Goal: Information Seeking & Learning: Find specific page/section

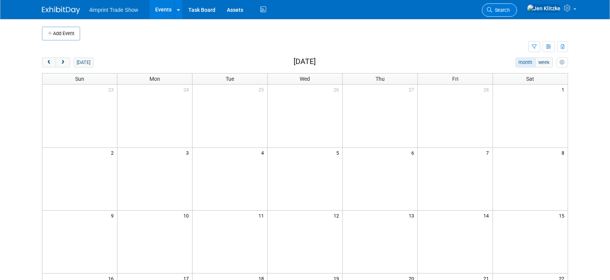
click at [510, 10] on span "Search" at bounding box center [501, 10] width 18 height 6
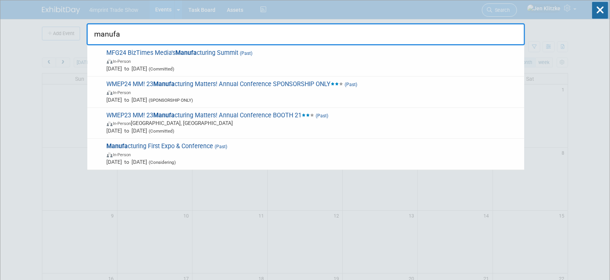
type input "manufac"
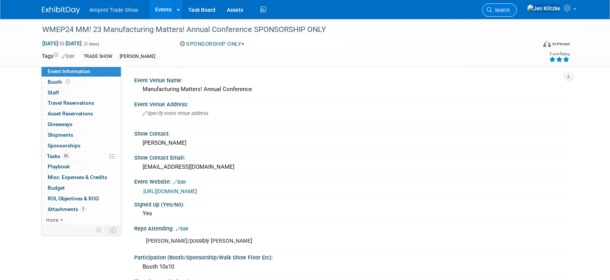
click at [510, 7] on span "Search" at bounding box center [501, 10] width 18 height 6
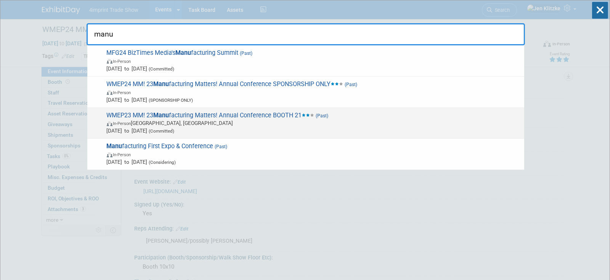
type input "manu"
click at [246, 123] on span "In-Person Milwaukee, WI" at bounding box center [314, 123] width 414 height 8
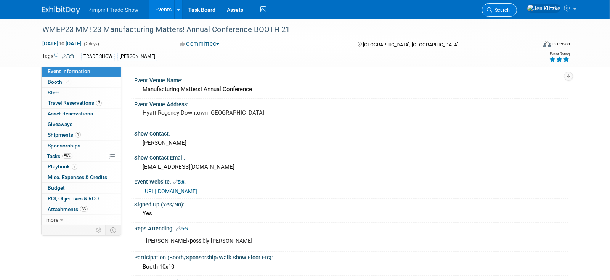
click at [517, 14] on link "Search" at bounding box center [499, 9] width 35 height 13
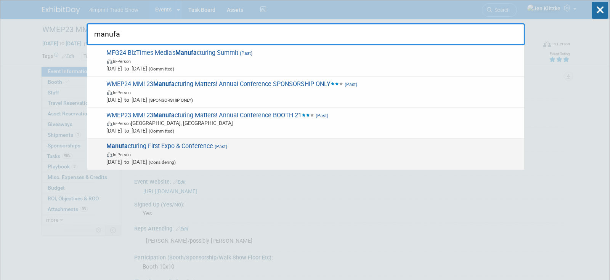
type input "manufa"
click at [201, 151] on span "In-Person" at bounding box center [314, 155] width 414 height 8
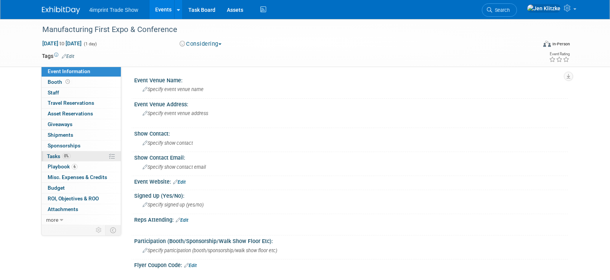
click at [56, 157] on span "Tasks 0%" at bounding box center [59, 156] width 24 height 6
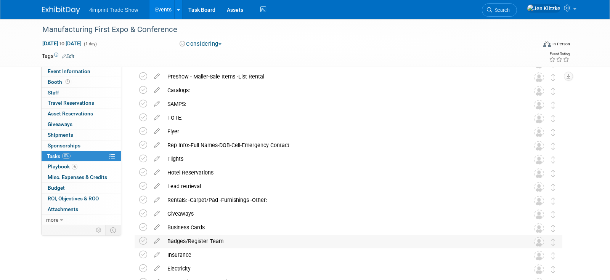
scroll to position [208, 0]
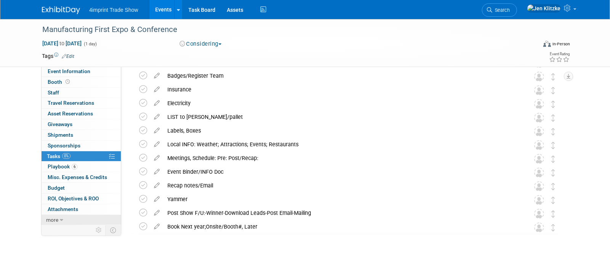
click at [60, 218] on icon at bounding box center [61, 220] width 3 height 5
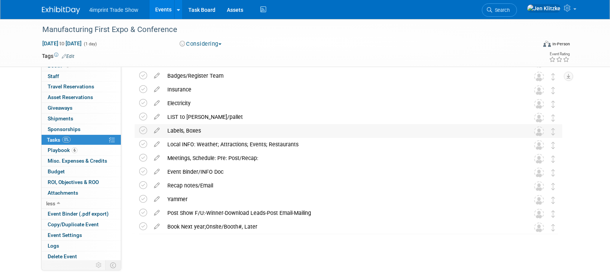
scroll to position [0, 0]
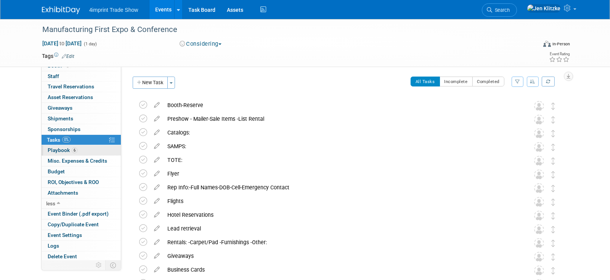
click at [56, 150] on span "Playbook 6" at bounding box center [63, 150] width 30 height 6
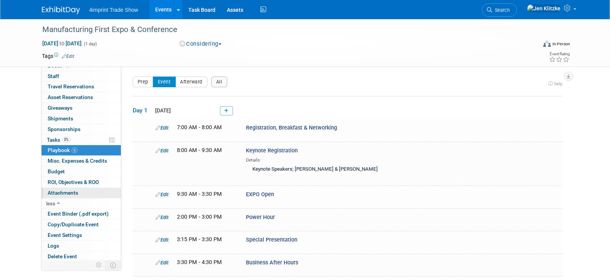
click at [61, 190] on span "Attachments 0" at bounding box center [63, 193] width 30 height 6
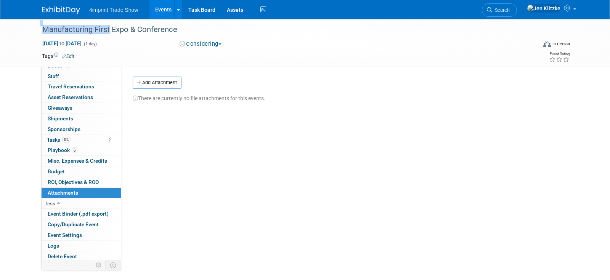
drag, startPoint x: 107, startPoint y: 28, endPoint x: 29, endPoint y: 28, distance: 77.8
click at [29, 28] on div "Manufacturing First Expo & Conference [DATE] to [DATE] (1 day) [DATE] to [DATE]…" at bounding box center [305, 43] width 610 height 48
copy div "Manufacturing Firs"
